Goal: Task Accomplishment & Management: Manage account settings

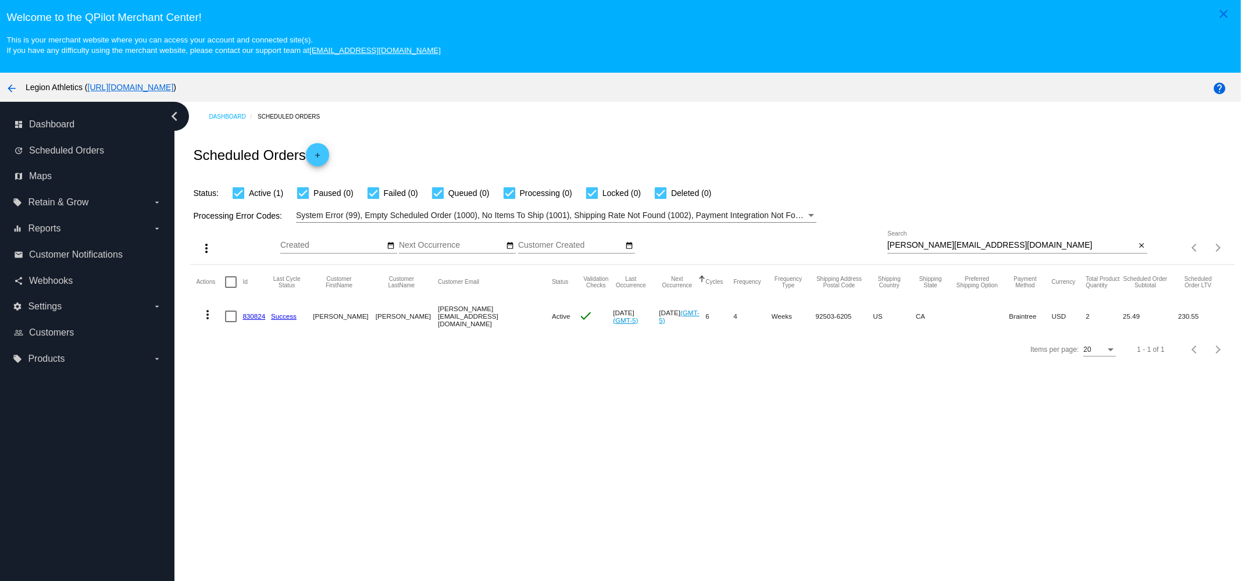
click at [210, 313] on mat-icon "more_vert" at bounding box center [208, 315] width 14 height 14
click at [262, 391] on button "cached Process Now" at bounding box center [254, 400] width 116 height 28
drag, startPoint x: 907, startPoint y: 227, endPoint x: 918, endPoint y: 242, distance: 18.3
click at [907, 227] on div "more_vert Oct Jan Feb Mar Apr 1" at bounding box center [712, 243] width 1044 height 41
click at [918, 242] on input "irina_alvarez@hotmail.com" at bounding box center [1011, 245] width 248 height 9
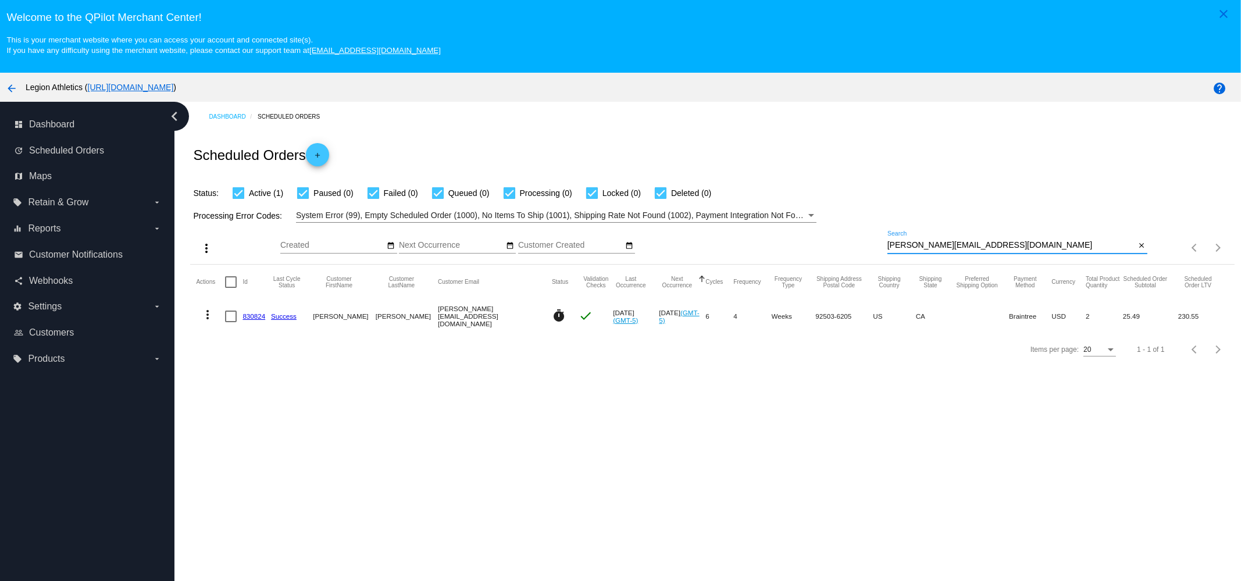
paste input "kate.j.hamlin@g"
type input "kate.j.hamlin@gmail.com"
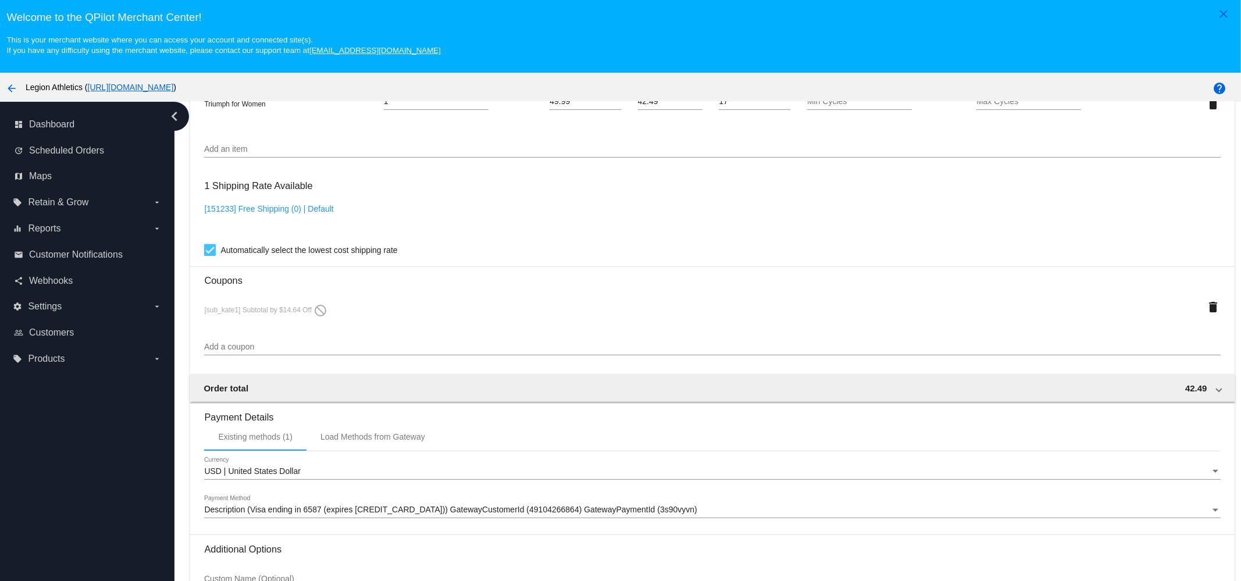
scroll to position [965, 0]
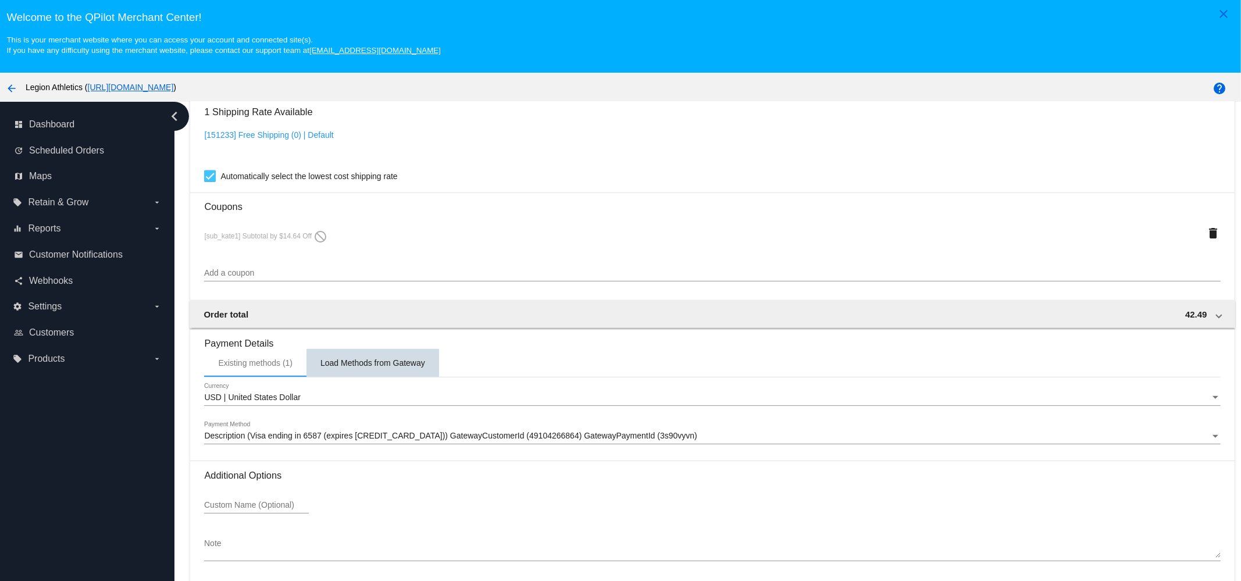
click at [361, 355] on div "Load Methods from Gateway" at bounding box center [372, 363] width 133 height 28
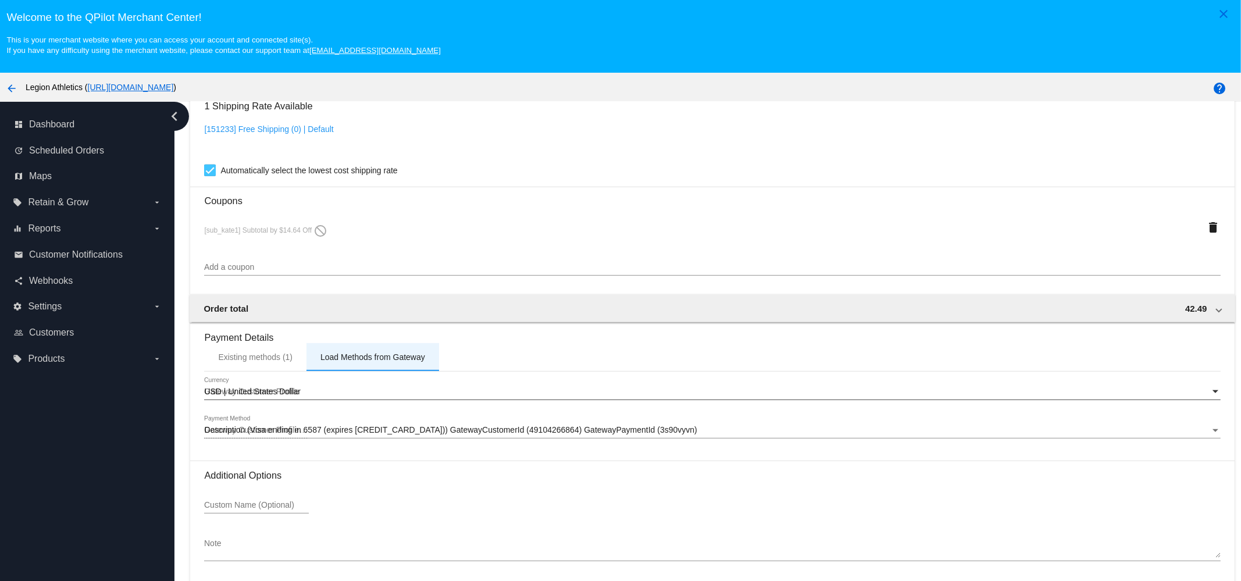
scroll to position [970, 0]
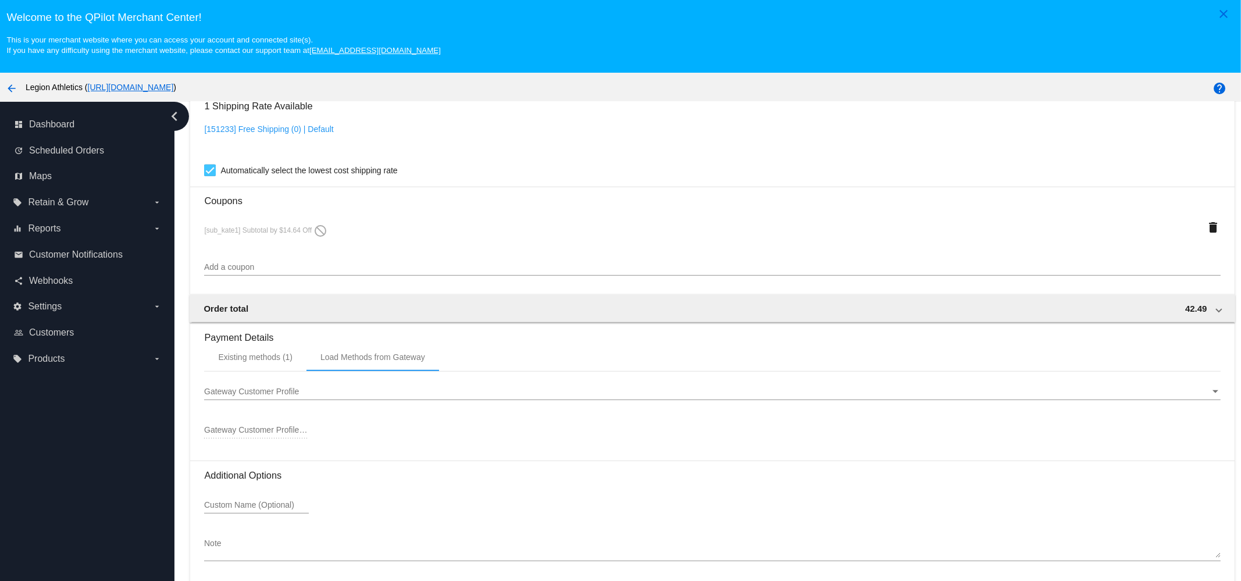
click at [248, 381] on div "Gateway Customer Profile Gateway Customer Profile" at bounding box center [712, 388] width 1016 height 23
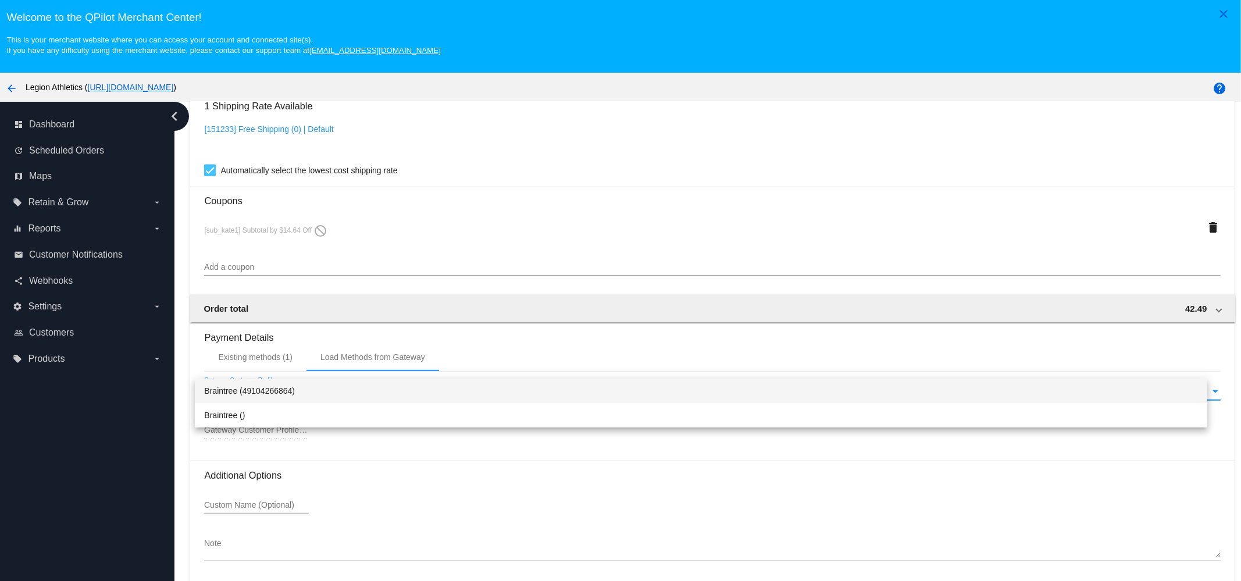
click at [294, 358] on div at bounding box center [620, 290] width 1241 height 581
click at [282, 355] on div "Existing methods (1)" at bounding box center [255, 356] width 74 height 9
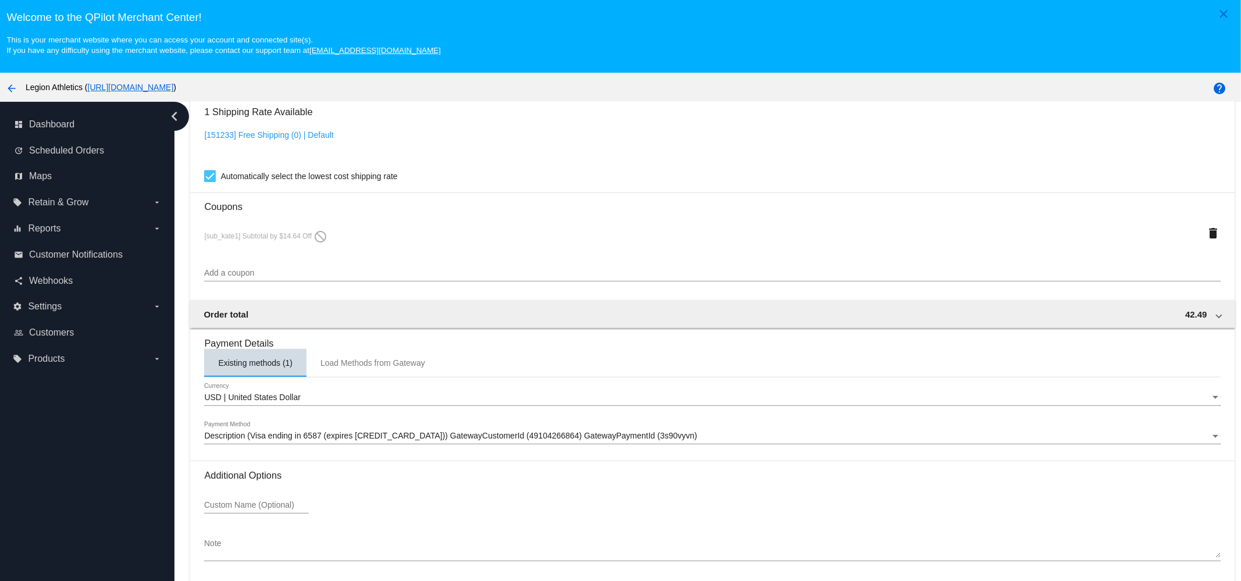
scroll to position [965, 0]
click at [279, 393] on span "USD | United States Dollar" at bounding box center [252, 396] width 96 height 9
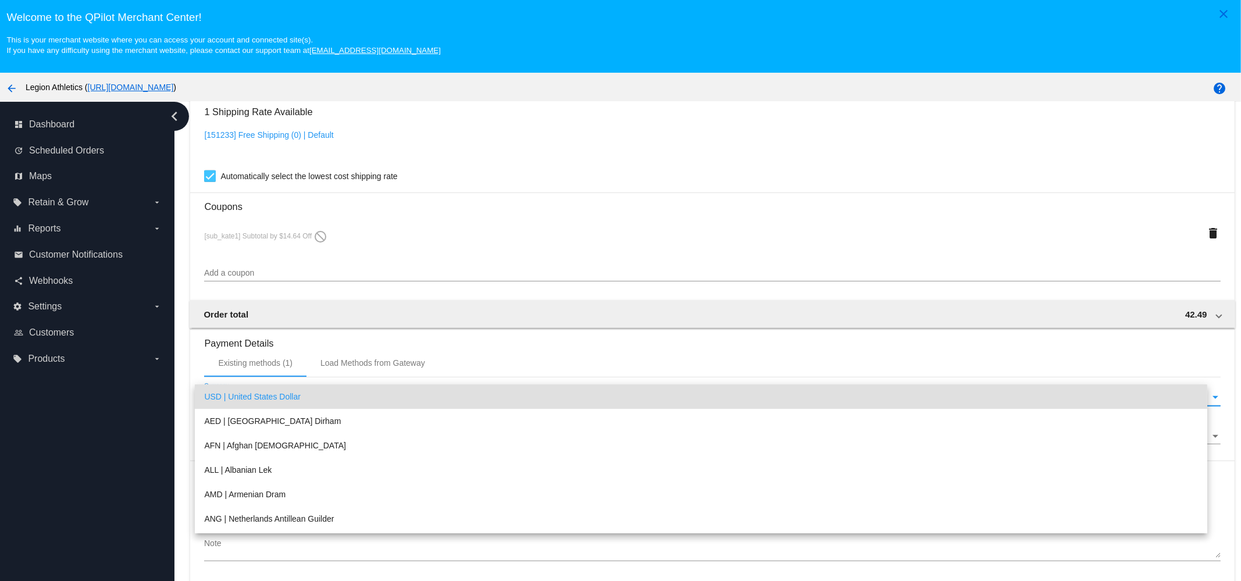
click at [283, 391] on span "USD | United States Dollar" at bounding box center [701, 396] width 994 height 24
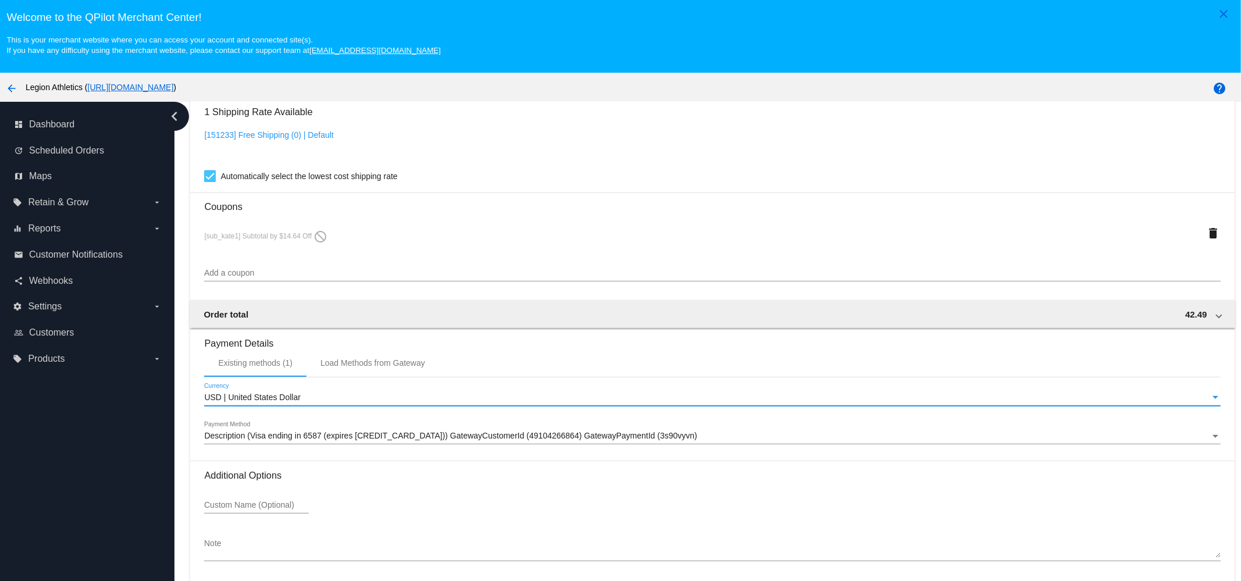
click at [323, 337] on h3 "Payment Details" at bounding box center [712, 339] width 1016 height 20
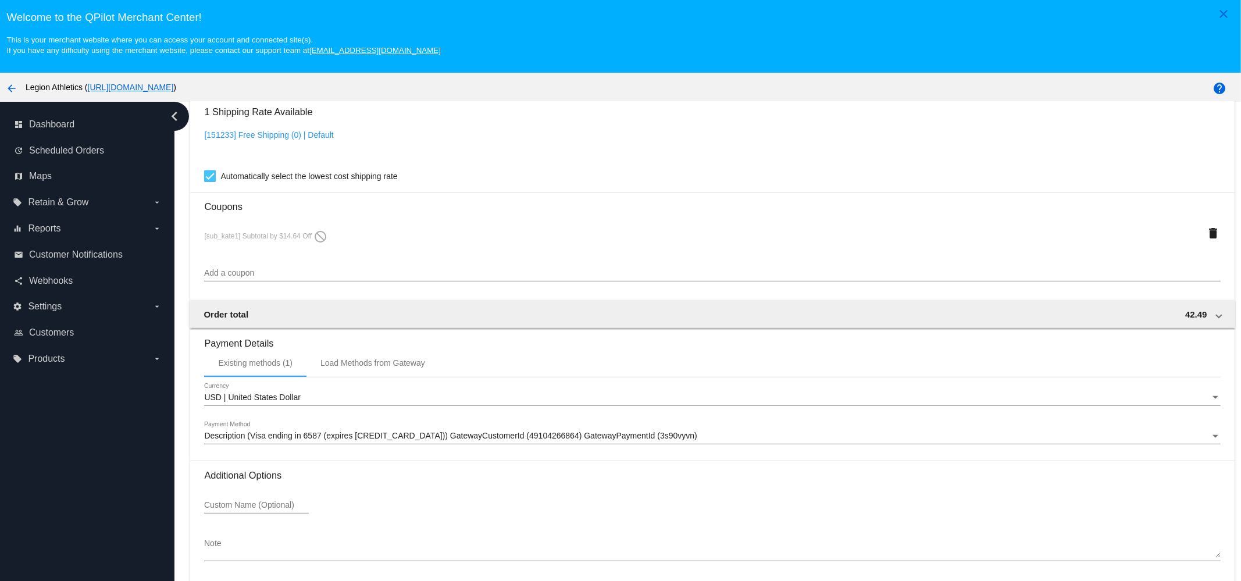
click at [241, 389] on div "USD | United States Dollar Currency" at bounding box center [712, 394] width 1016 height 23
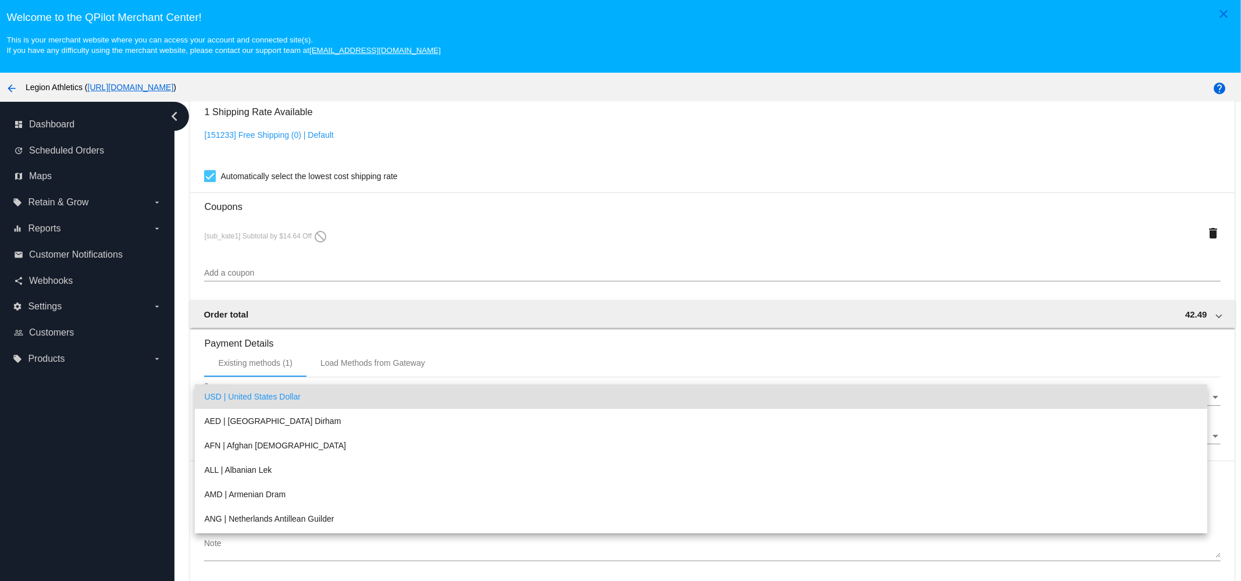
click at [269, 327] on div at bounding box center [620, 290] width 1241 height 581
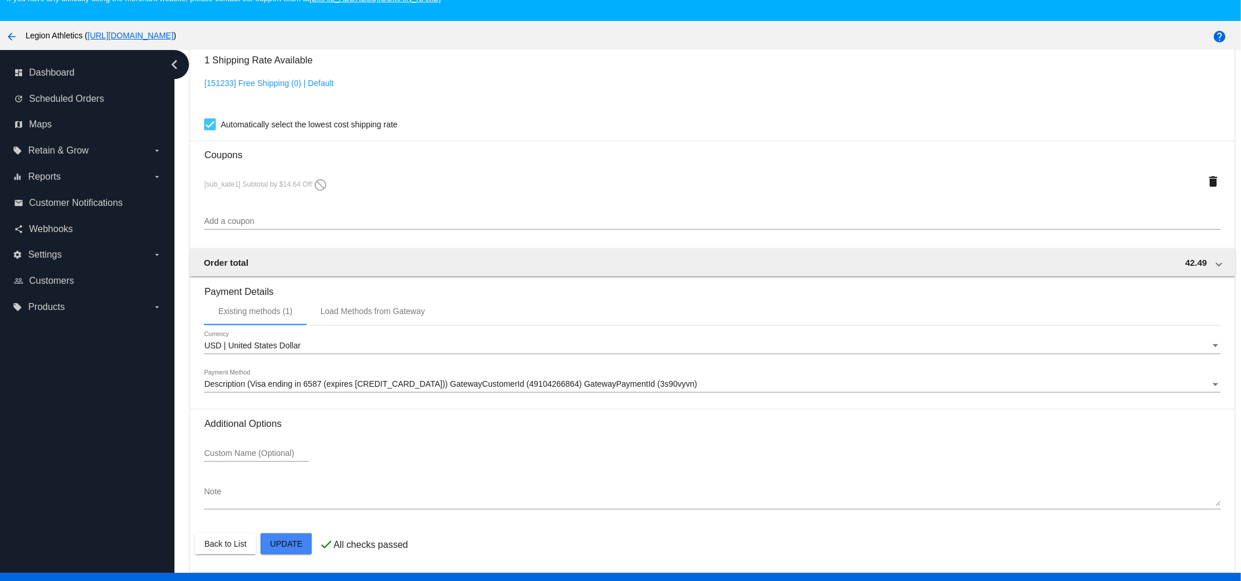
scroll to position [73, 0]
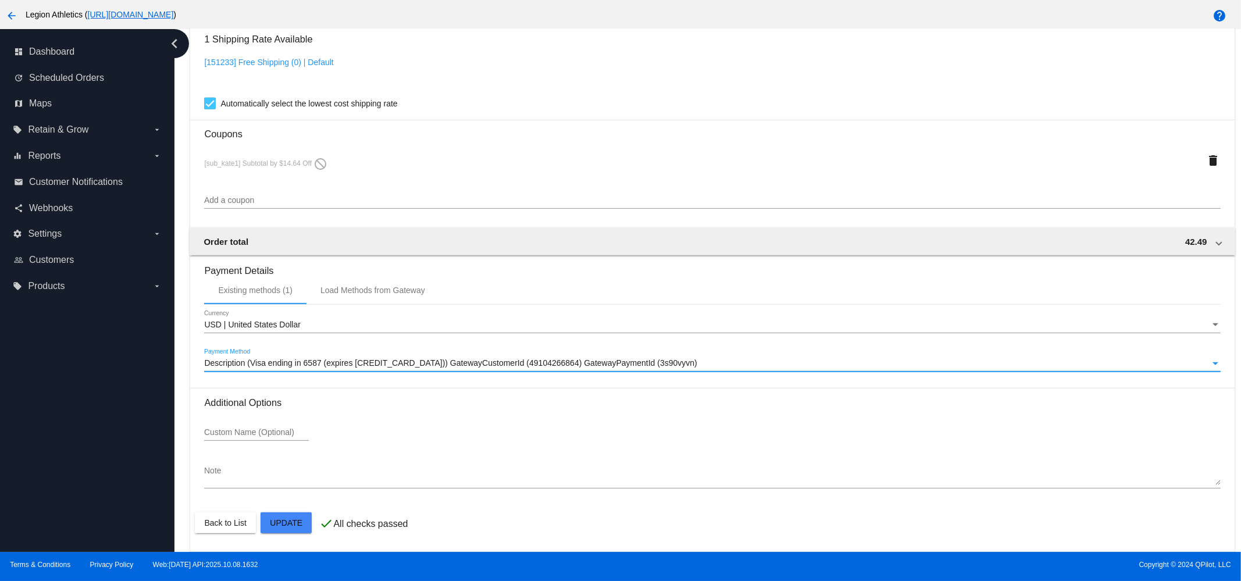
click at [298, 361] on span "Description (Visa ending in 6587 (expires 0328)) GatewayCustomerId (49104266864…" at bounding box center [450, 362] width 492 height 9
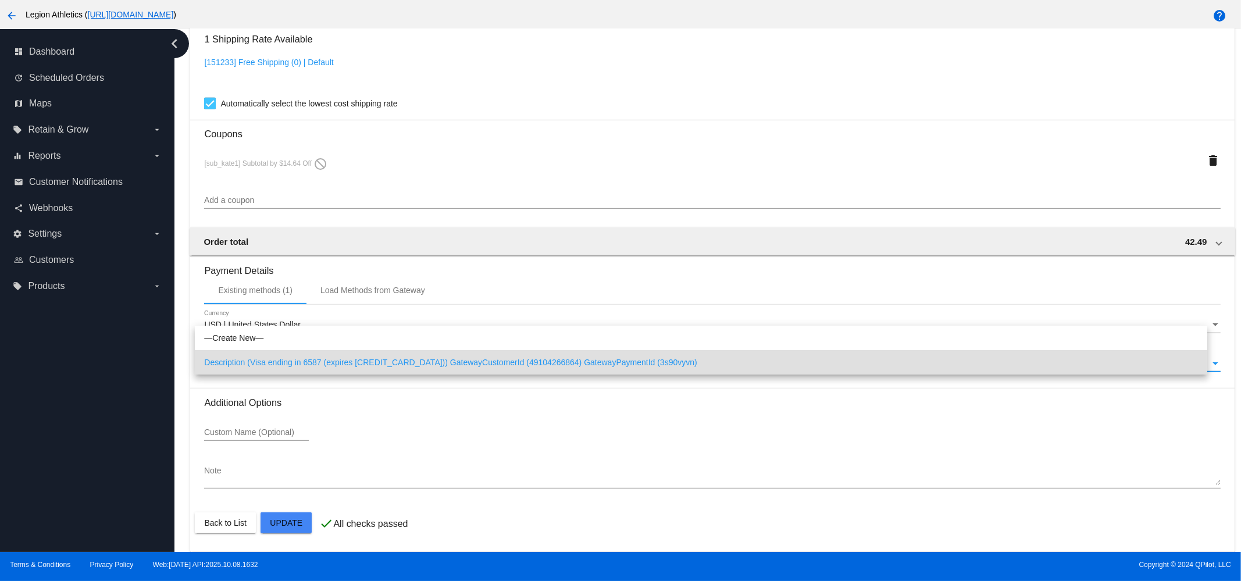
click at [308, 365] on span "Description (Visa ending in 6587 (expires 0328)) GatewayCustomerId (49104266864…" at bounding box center [701, 362] width 994 height 24
